Goal: Information Seeking & Learning: Learn about a topic

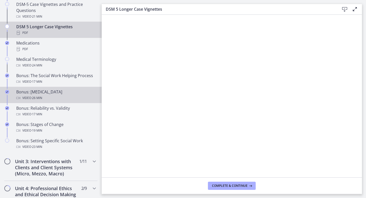
scroll to position [416, 0]
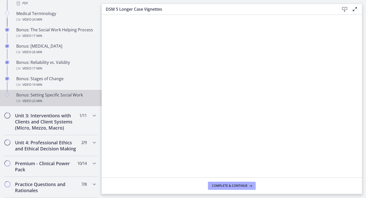
click at [45, 93] on div "Bonus: Setting Specific Social Work Video · 23 min" at bounding box center [55, 98] width 79 height 12
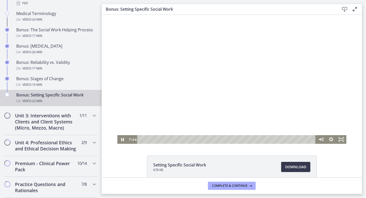
click at [210, 139] on div "Playbar" at bounding box center [227, 139] width 172 height 9
click at [218, 139] on div "10:28" at bounding box center [227, 139] width 172 height 9
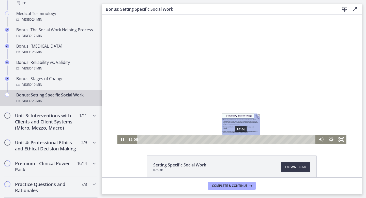
click at [241, 140] on div "13:36" at bounding box center [227, 139] width 172 height 9
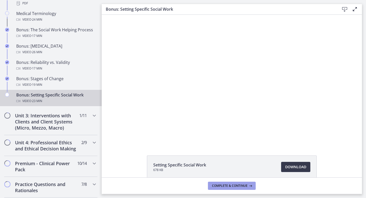
click at [219, 185] on span "Complete & continue" at bounding box center [230, 186] width 36 height 4
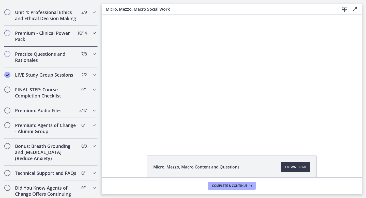
click at [72, 35] on h2 "Premium - Clinical Power Pack" at bounding box center [46, 36] width 62 height 12
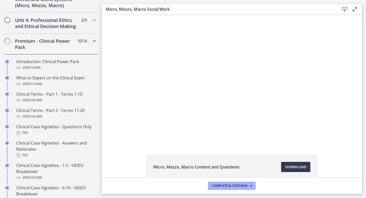
scroll to position [209, 0]
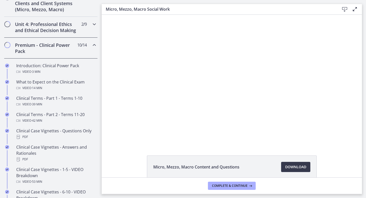
click at [67, 28] on h2 "Unit 4: Professional Ethics and Ethical Decision Making" at bounding box center [46, 27] width 62 height 12
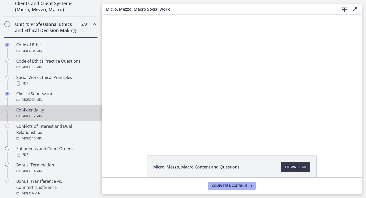
click at [59, 109] on div "Confidentiality Video · 12 min" at bounding box center [55, 113] width 79 height 12
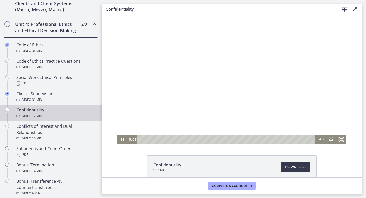
click at [203, 140] on div "Playbar" at bounding box center [227, 139] width 172 height 9
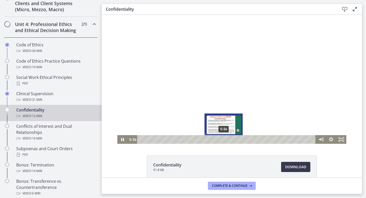
click at [224, 139] on div "5:36" at bounding box center [227, 139] width 172 height 9
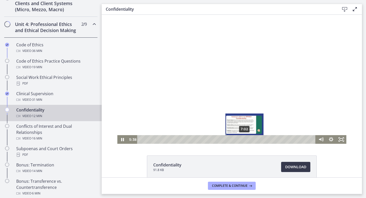
click at [245, 139] on div "7:02" at bounding box center [227, 139] width 172 height 9
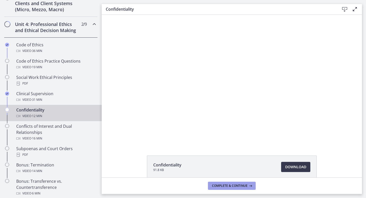
click at [229, 184] on span "Complete & continue" at bounding box center [230, 186] width 36 height 4
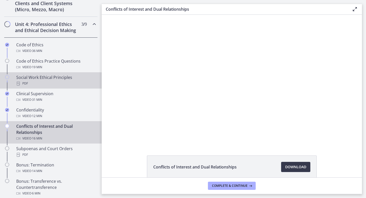
click at [10, 85] on div "Chapters" at bounding box center [7, 82] width 6 height 16
